Goal: Use online tool/utility: Utilize a website feature to perform a specific function

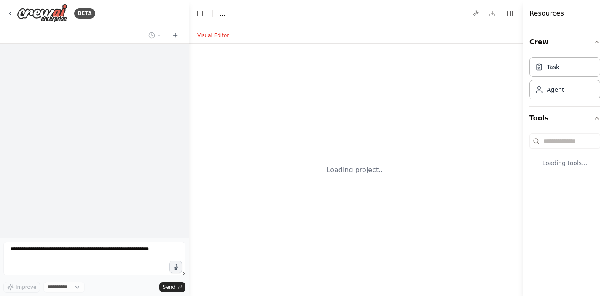
select select "****"
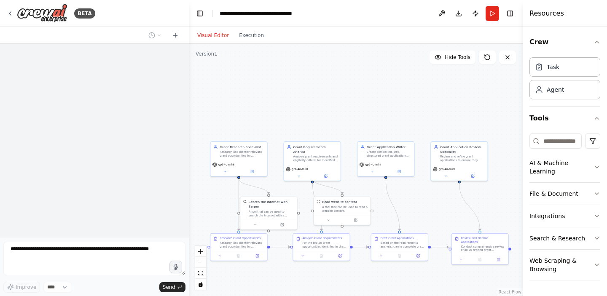
drag, startPoint x: 415, startPoint y: 184, endPoint x: 408, endPoint y: 205, distance: 22.2
click at [408, 205] on div ".deletable-edge-delete-btn { width: 20px; height: 20px; border: 0px solid #ffff…" at bounding box center [356, 170] width 334 height 252
click at [254, 35] on button "Execution" at bounding box center [251, 35] width 35 height 10
click at [211, 36] on button "Visual Editor" at bounding box center [213, 35] width 42 height 10
click at [511, 13] on button "Toggle Right Sidebar" at bounding box center [510, 14] width 12 height 12
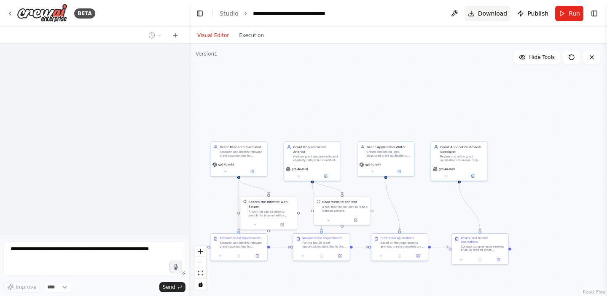
click at [487, 14] on span "Download" at bounding box center [492, 13] width 29 height 8
click at [11, 13] on icon at bounding box center [10, 13] width 7 height 7
